Goal: Entertainment & Leisure: Consume media (video, audio)

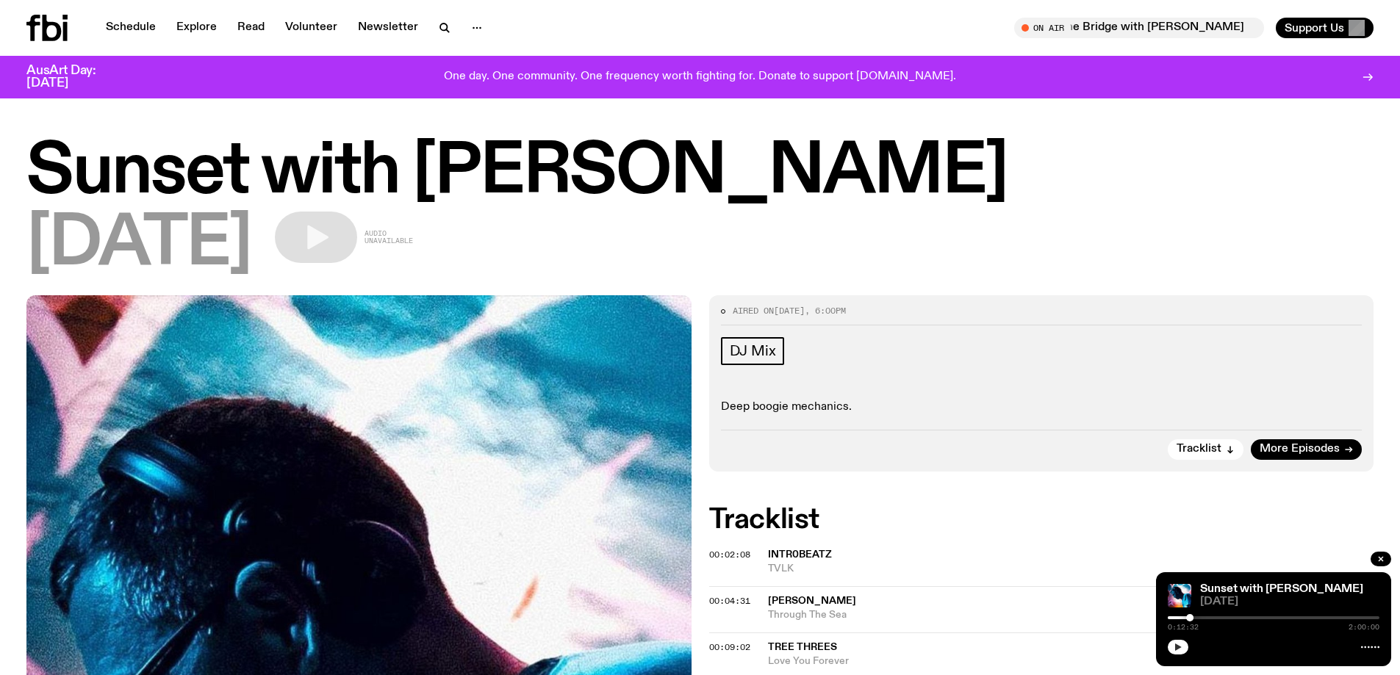
click at [1177, 641] on button "button" at bounding box center [1178, 647] width 21 height 15
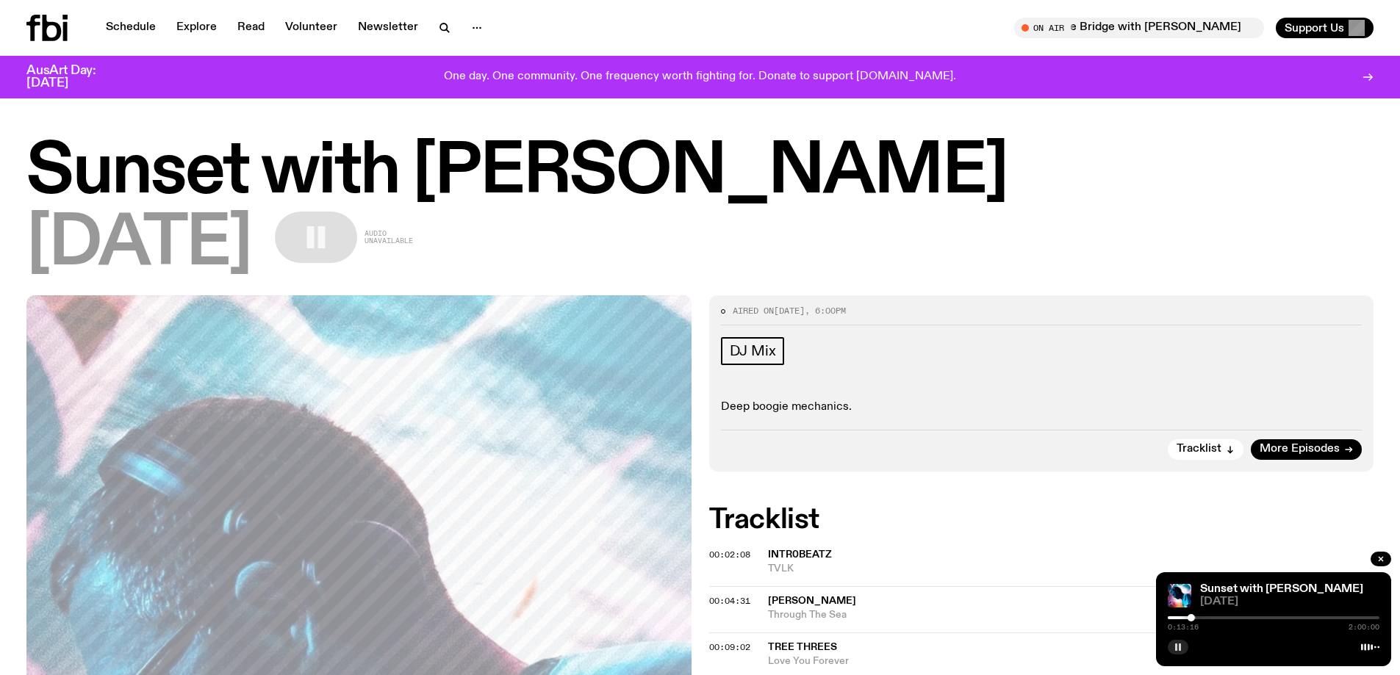
click at [1178, 644] on icon "button" at bounding box center [1177, 647] width 9 height 9
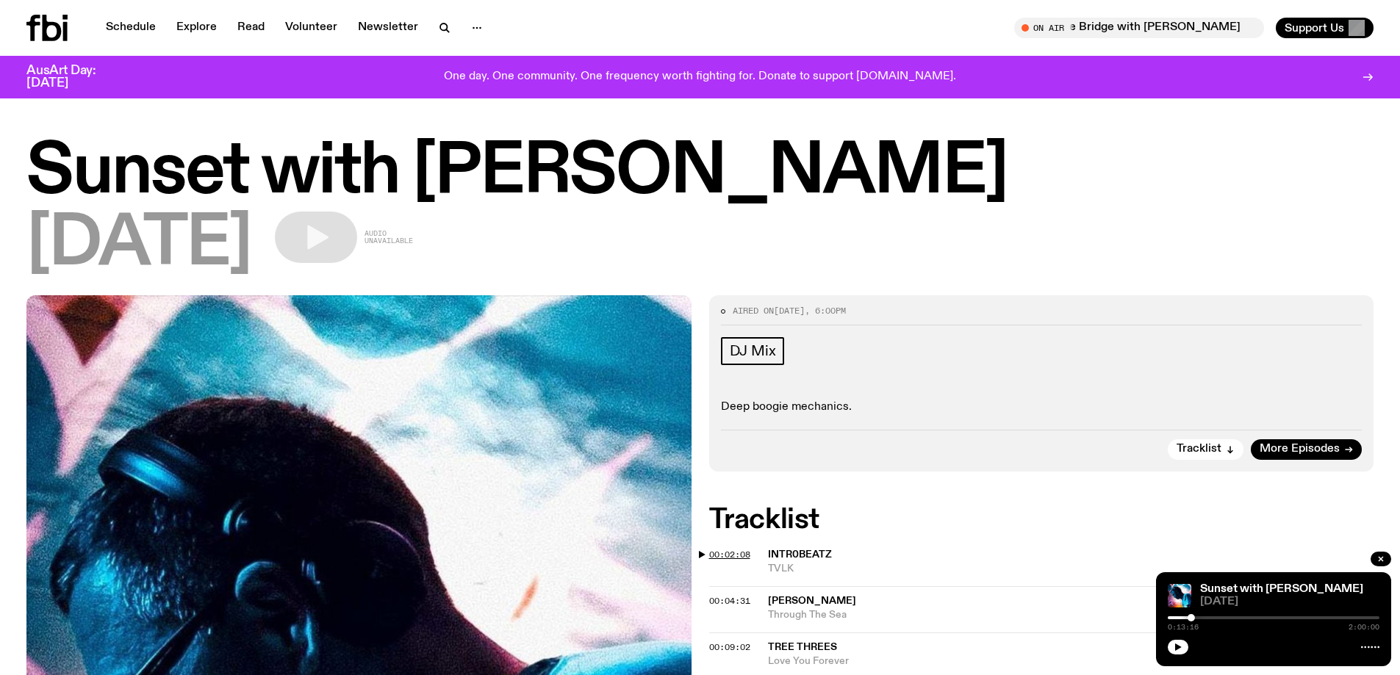
click at [716, 551] on span "00:02:08" at bounding box center [729, 555] width 41 height 12
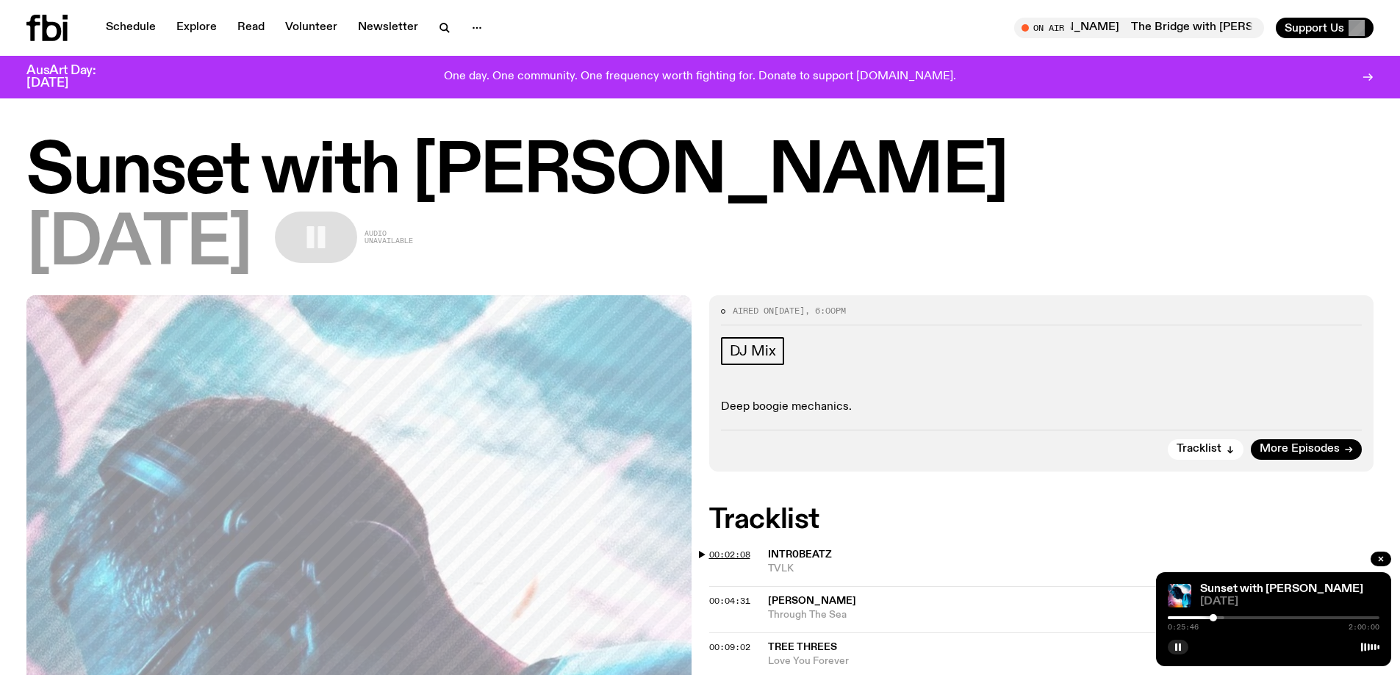
click at [739, 551] on span "00:02:08" at bounding box center [729, 555] width 41 height 12
